Goal: Information Seeking & Learning: Learn about a topic

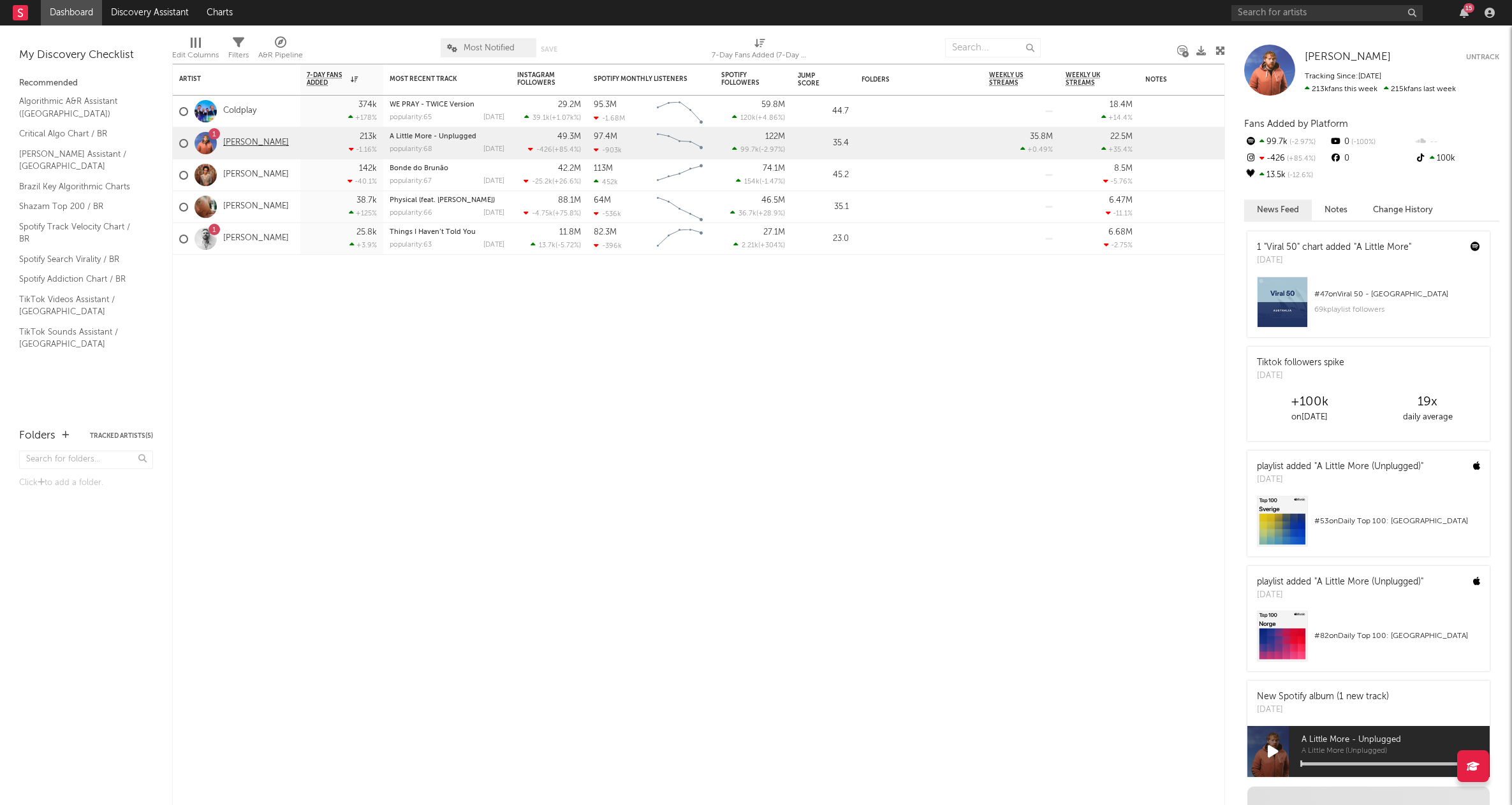
click at [249, 140] on link "[PERSON_NAME]" at bounding box center [256, 142] width 66 height 11
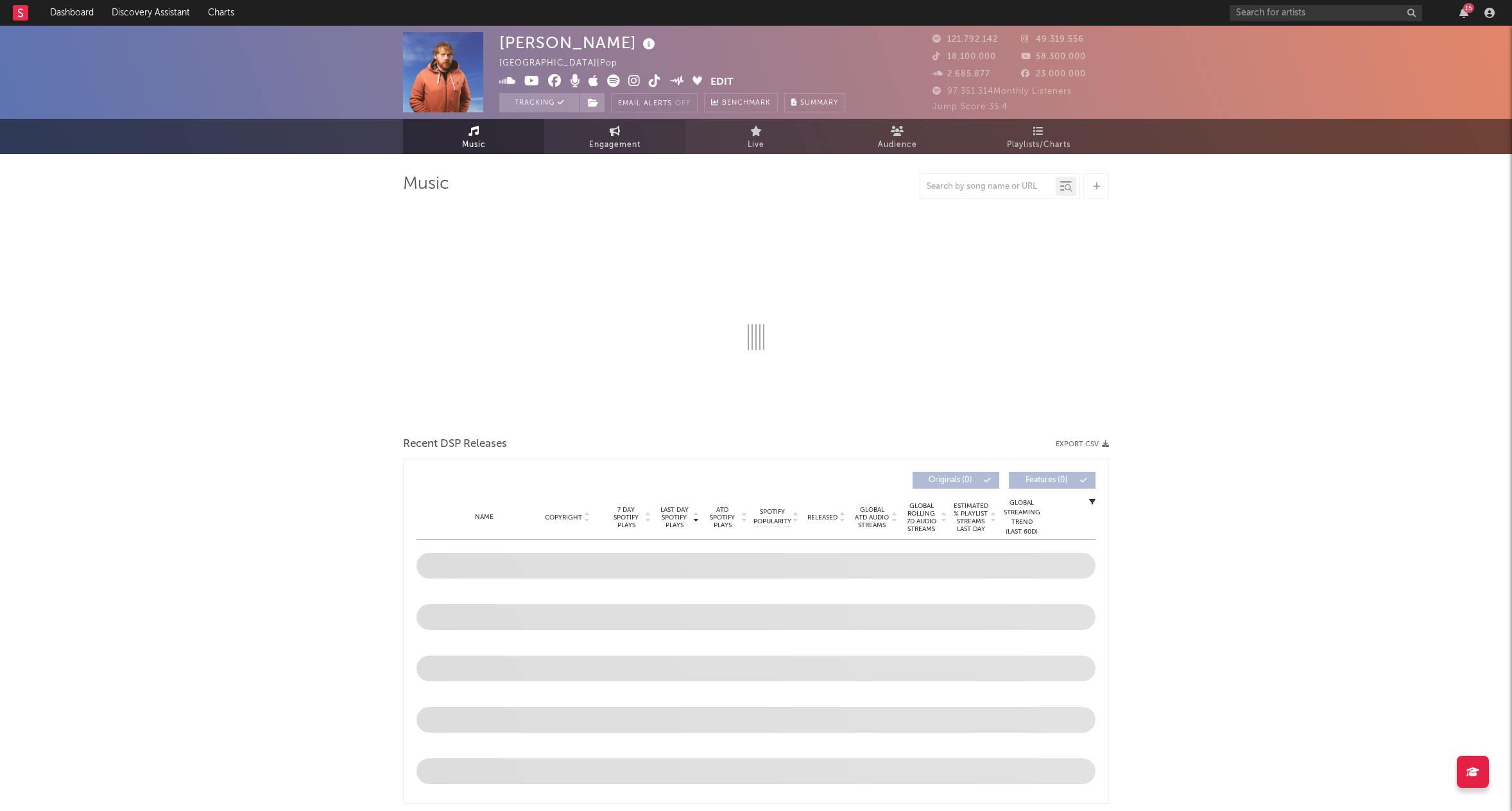
select select "6m"
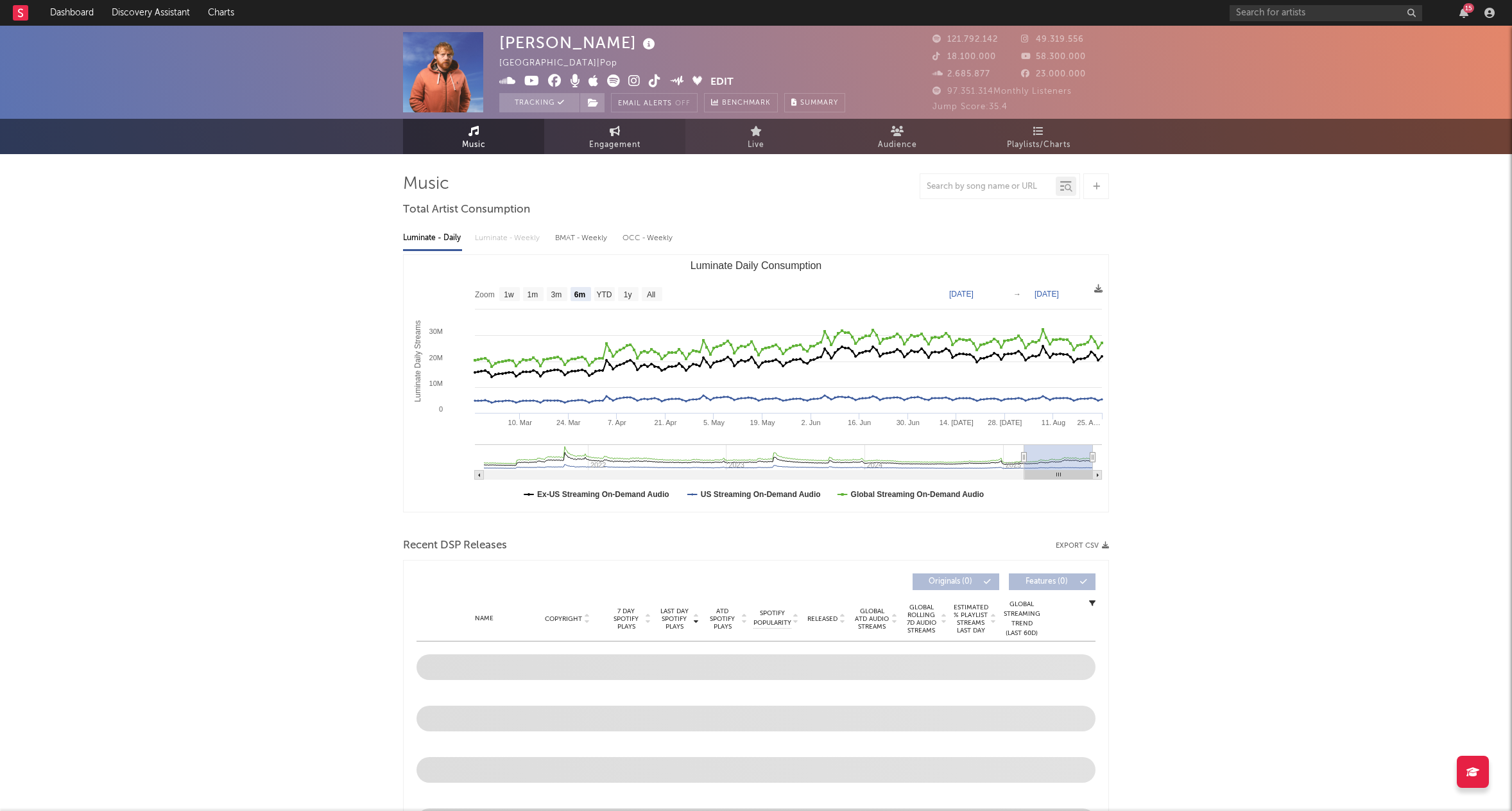
click at [600, 130] on link "Engagement" at bounding box center [615, 136] width 141 height 35
select select "1w"
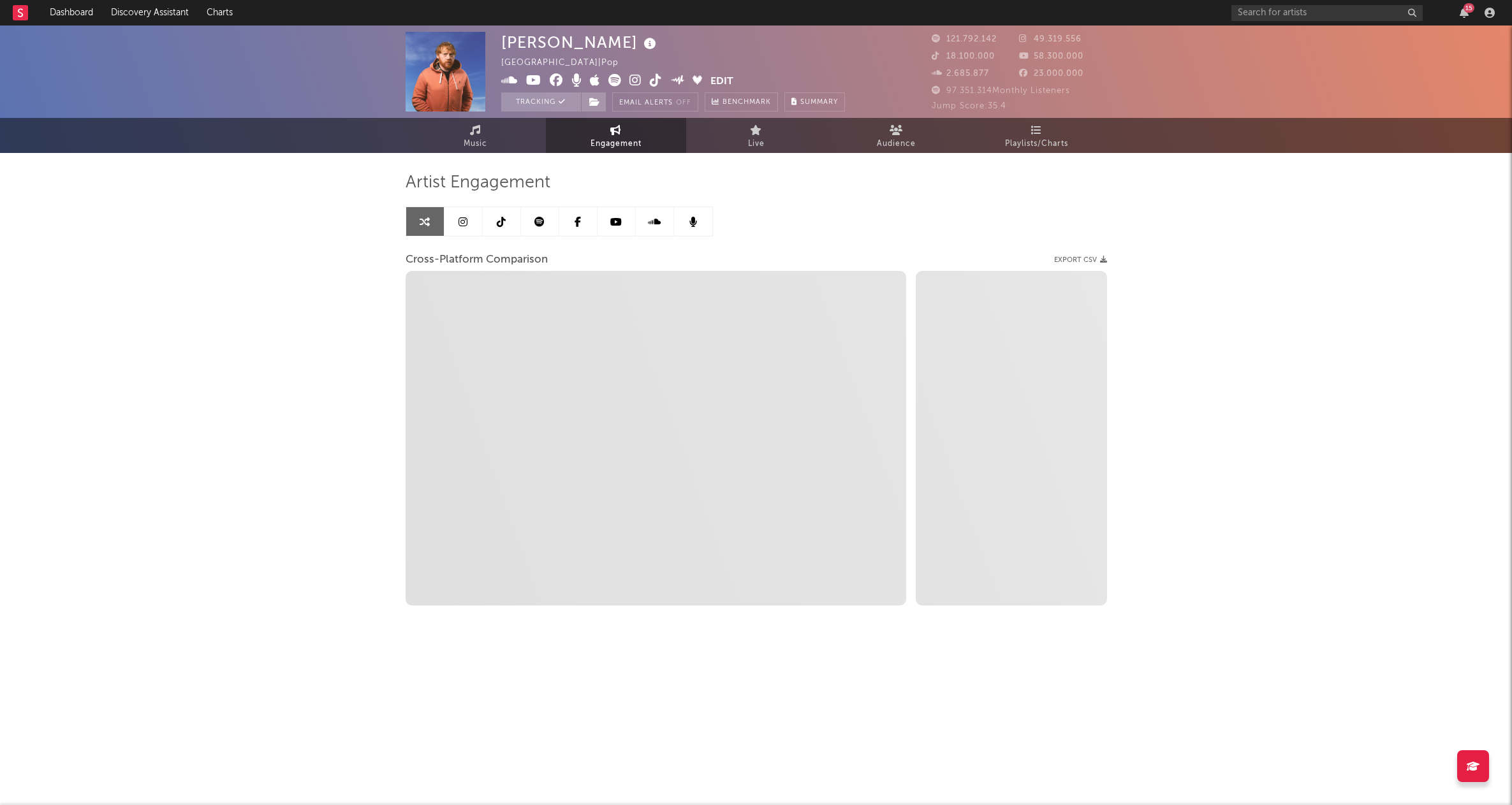
select select "1m"
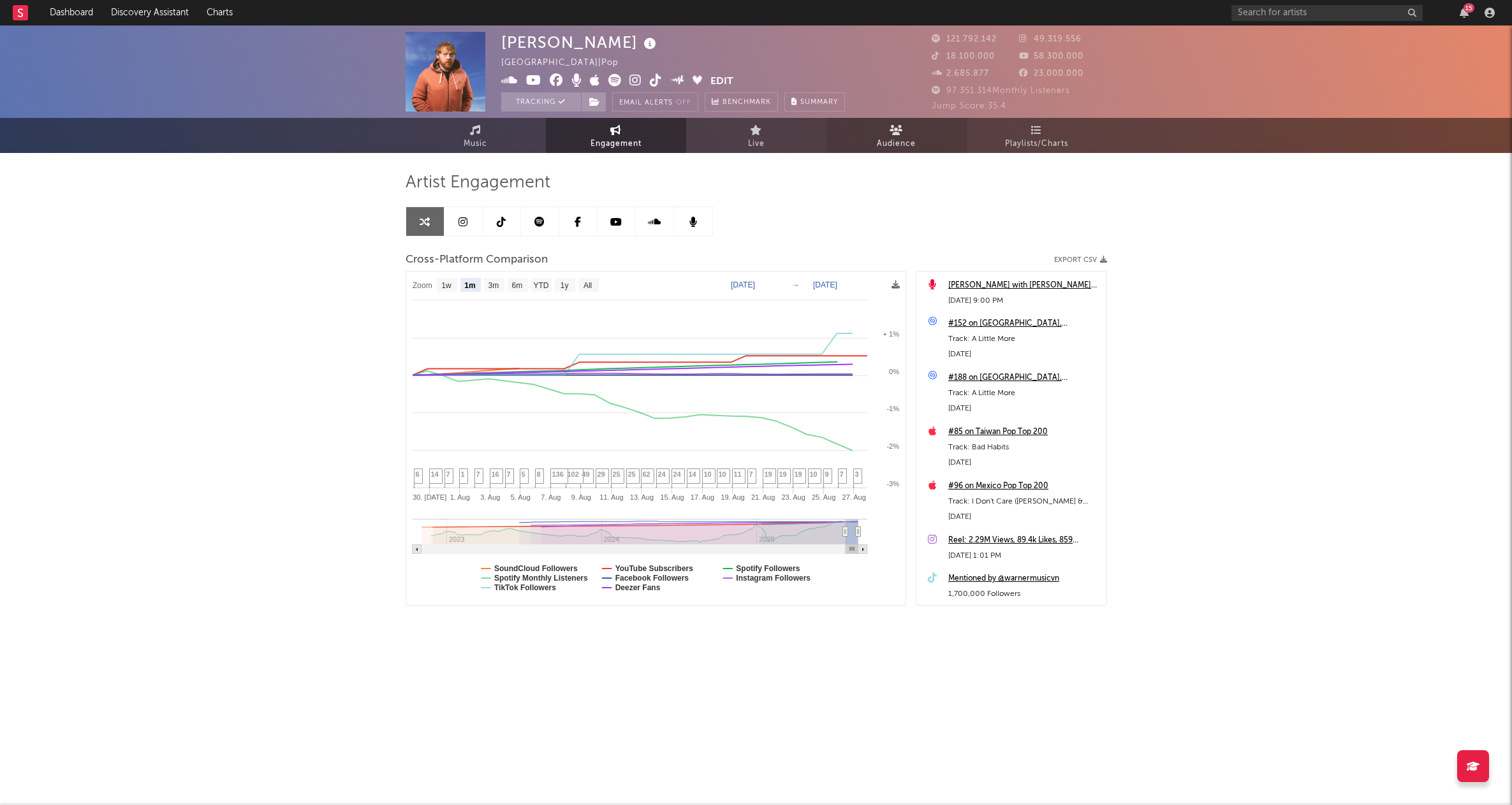
click at [934, 130] on link "Audience" at bounding box center [896, 135] width 140 height 35
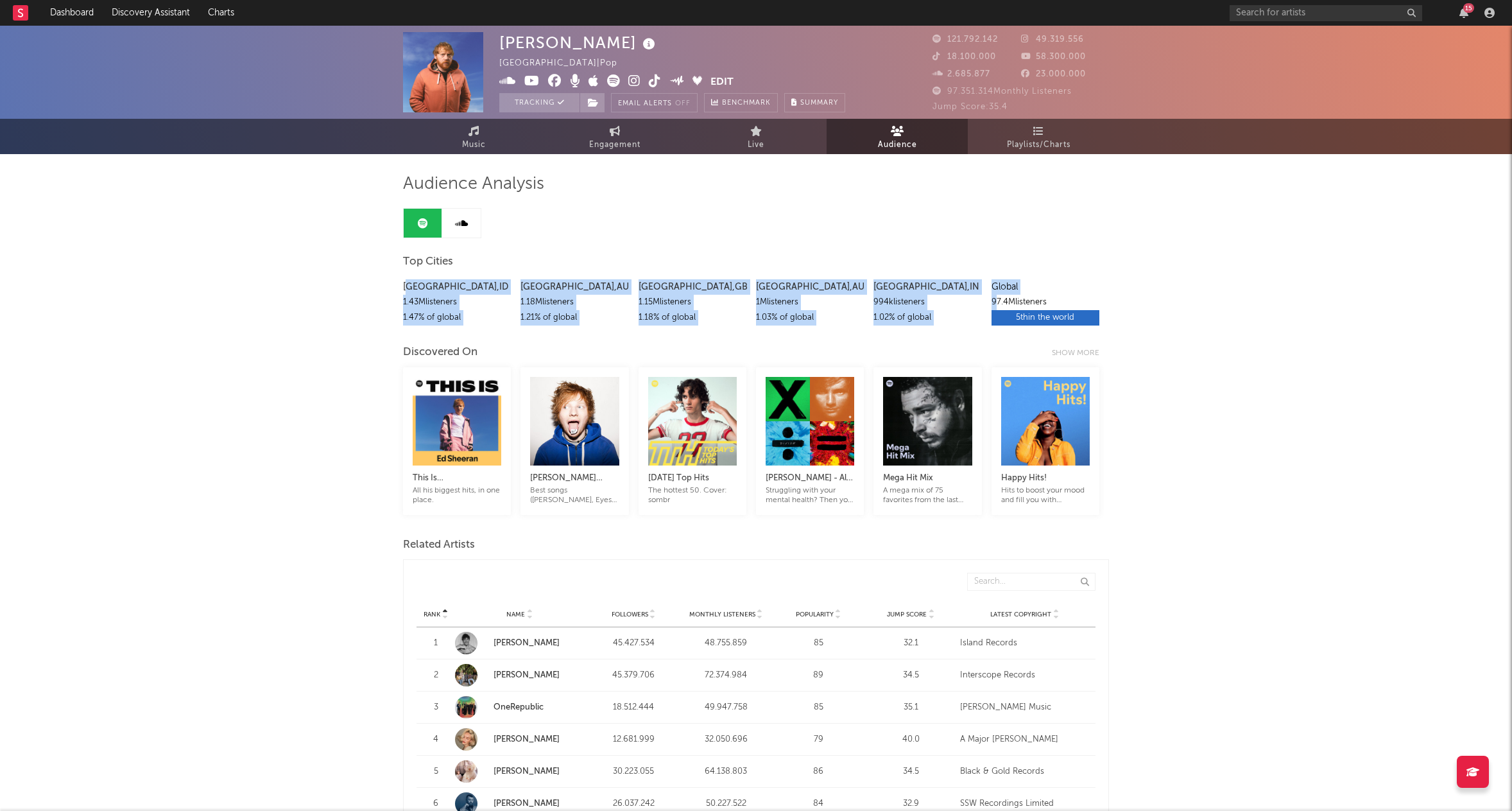
drag, startPoint x: 409, startPoint y: 281, endPoint x: 997, endPoint y: 301, distance: 588.3
click at [997, 301] on div "[GEOGRAPHIC_DATA] , ID 1.43M listeners 1.47 % of global [GEOGRAPHIC_DATA] , [GE…" at bounding box center [756, 299] width 706 height 52
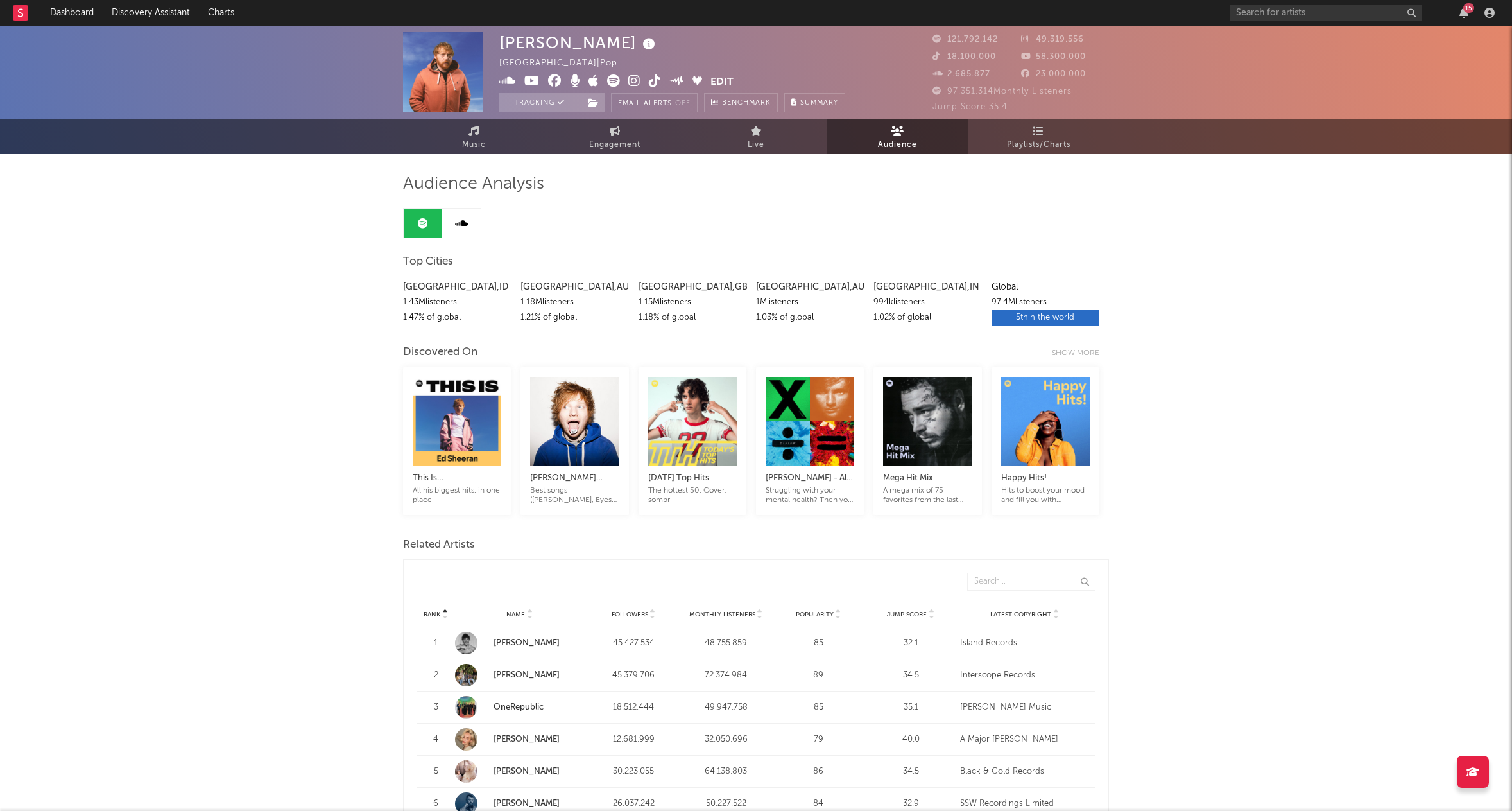
click at [612, 132] on icon at bounding box center [615, 131] width 11 height 10
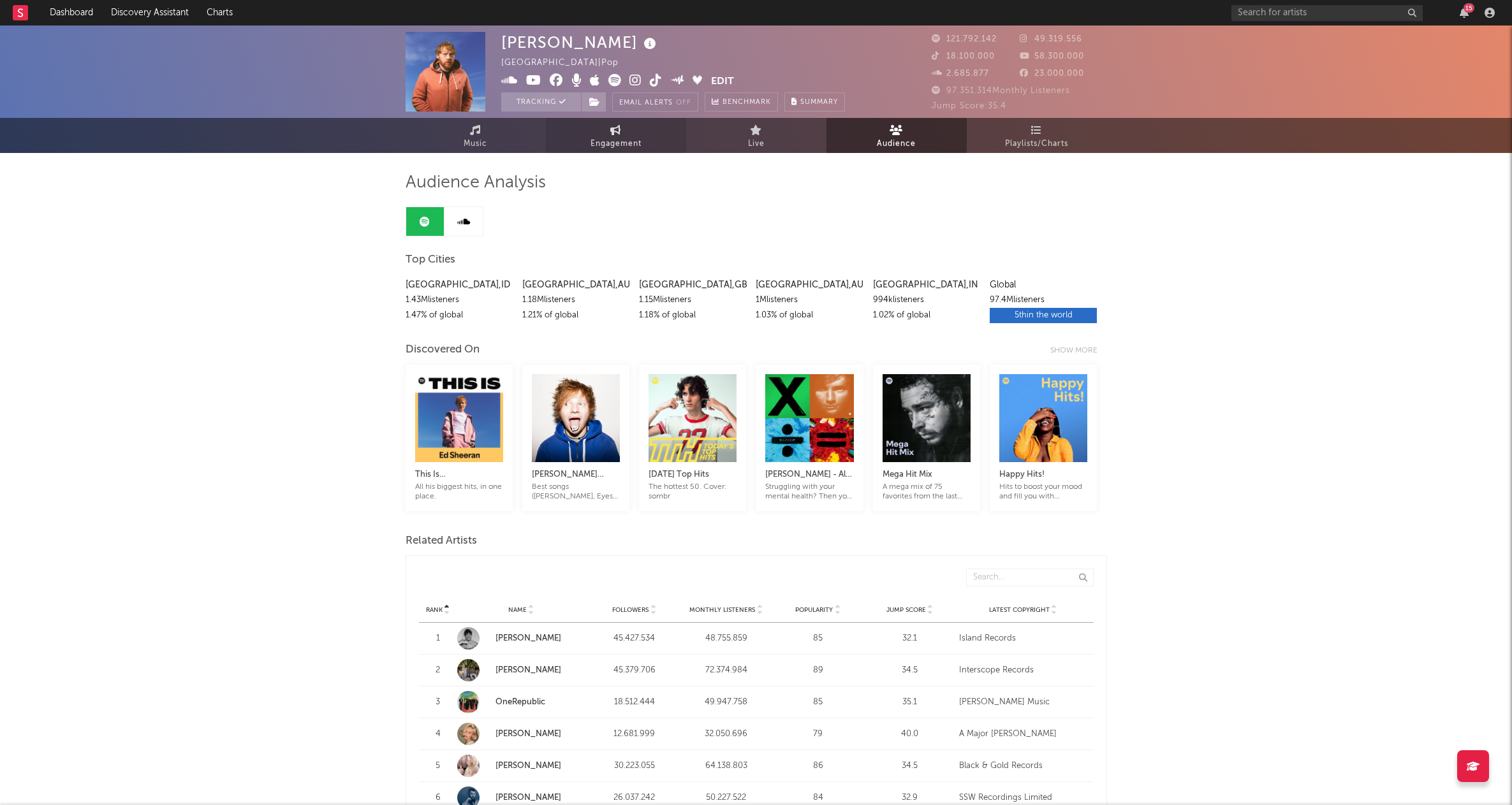
select select "1w"
